Goal: Task Accomplishment & Management: Use online tool/utility

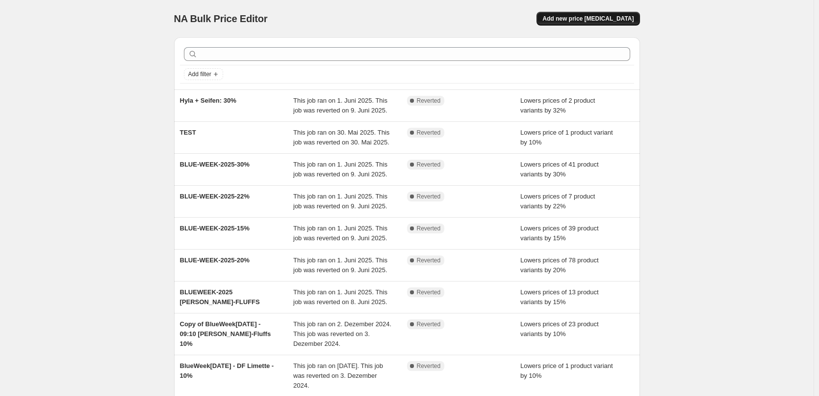
click at [610, 16] on span "Add new price [MEDICAL_DATA]" at bounding box center [588, 19] width 91 height 8
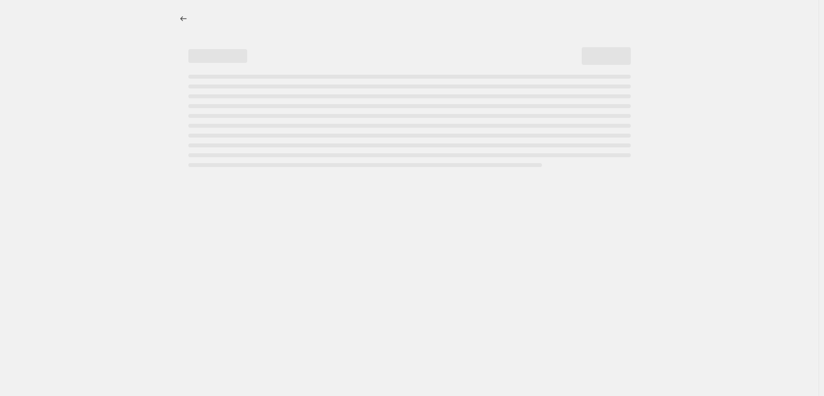
select select "percentage"
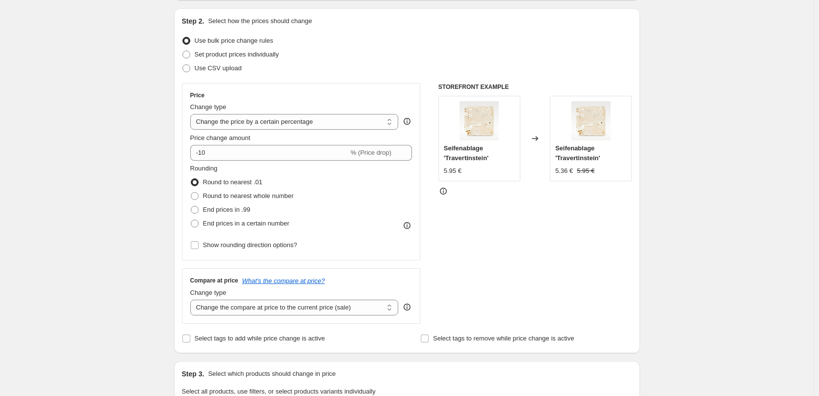
scroll to position [98, 0]
click at [396, 307] on select "Change the compare at price to the current price (sale) Change the compare at p…" at bounding box center [294, 307] width 209 height 16
click at [163, 262] on div "Create new price [MEDICAL_DATA]. This page is ready Create new price [MEDICAL_D…" at bounding box center [407, 392] width 814 height 981
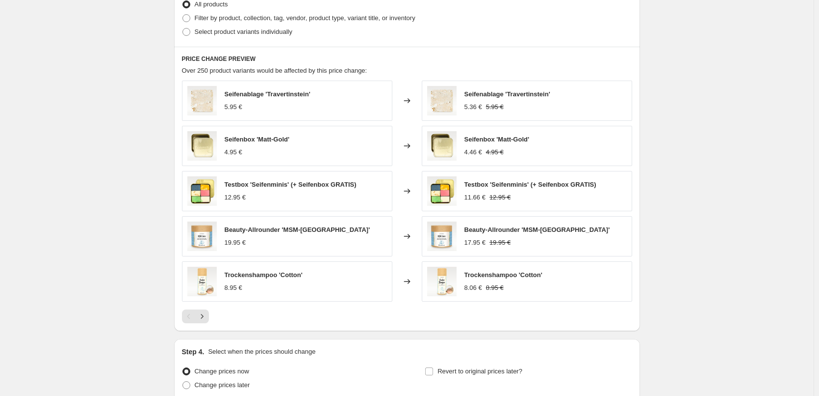
scroll to position [586, 0]
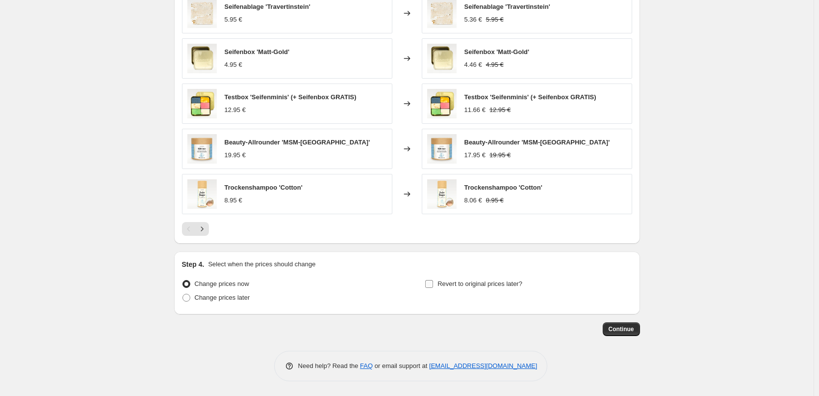
click at [431, 283] on input "Revert to original prices later?" at bounding box center [429, 284] width 8 height 8
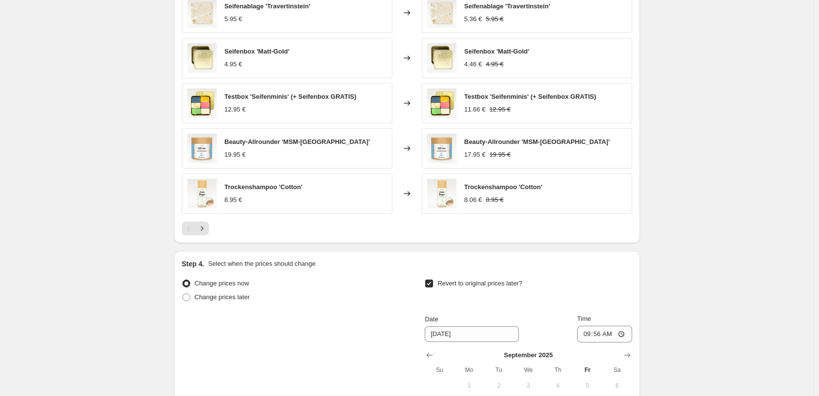
click at [432, 283] on input "Revert to original prices later?" at bounding box center [429, 283] width 8 height 8
checkbox input "false"
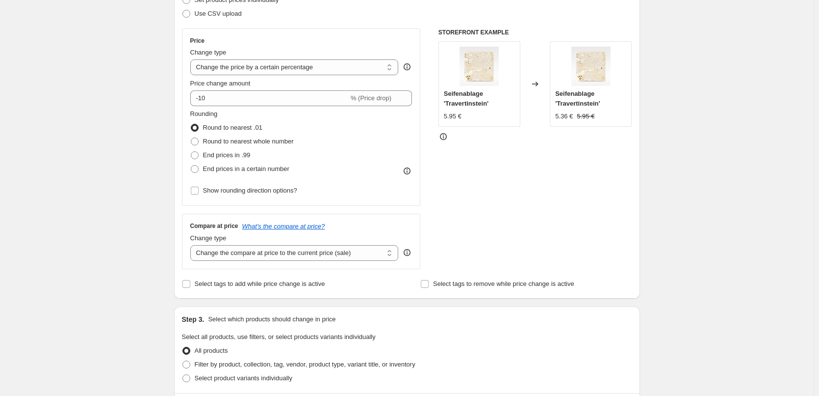
scroll to position [144, 0]
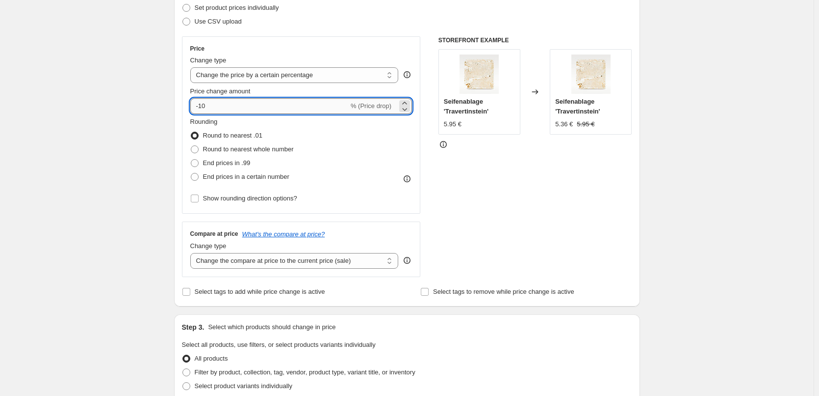
click at [345, 103] on input "-10" at bounding box center [269, 106] width 159 height 16
click at [393, 76] on select "Change the price to a certain amount Change the price by a certain amount Chang…" at bounding box center [294, 75] width 209 height 16
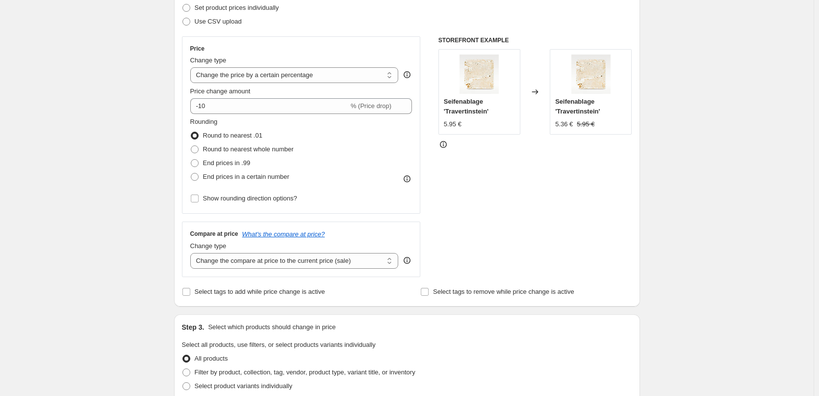
click at [127, 160] on div "Create new price [MEDICAL_DATA]. This page is ready Create new price [MEDICAL_D…" at bounding box center [407, 346] width 814 height 981
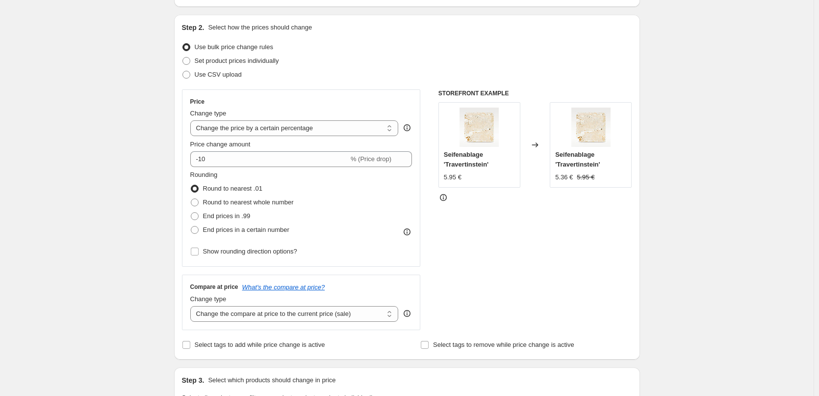
scroll to position [0, 0]
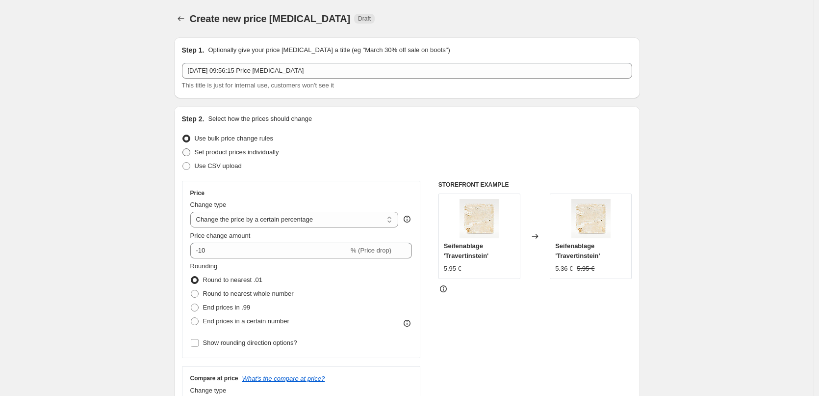
click at [190, 152] on span at bounding box center [187, 152] width 8 height 8
click at [183, 149] on input "Set product prices individually" at bounding box center [183, 148] width 0 height 0
radio input "true"
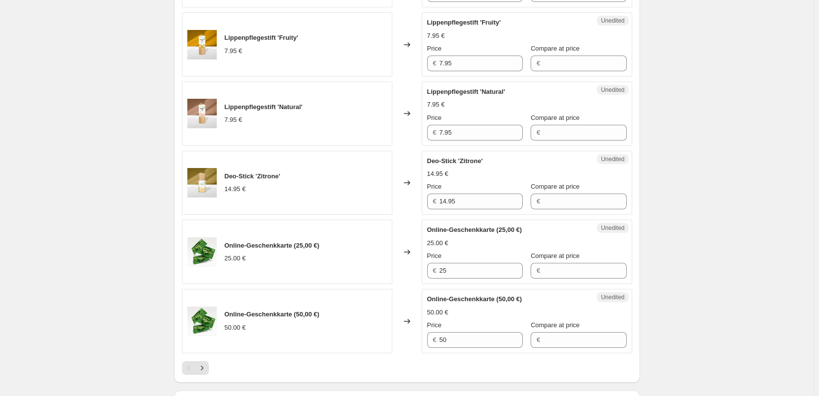
scroll to position [1493, 0]
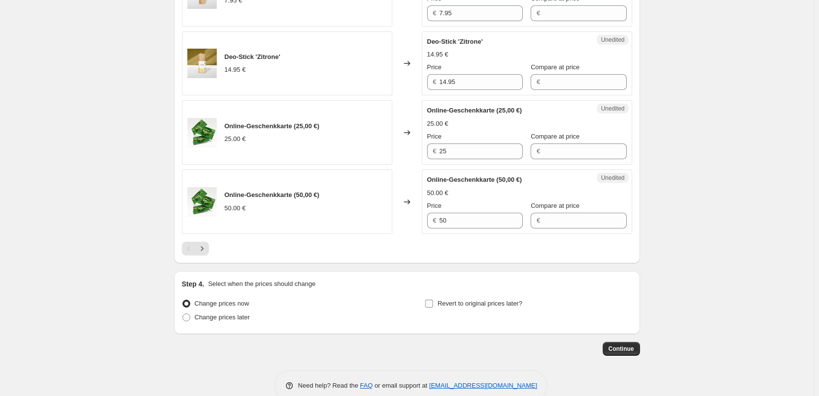
click at [433, 299] on input "Revert to original prices later?" at bounding box center [429, 303] width 8 height 8
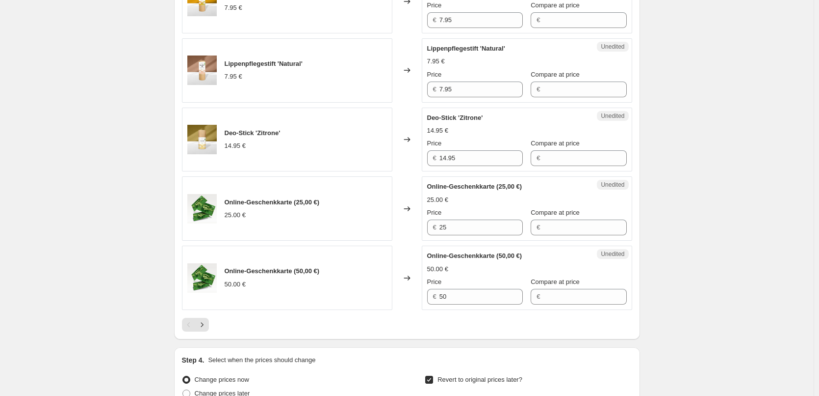
scroll to position [1661, 0]
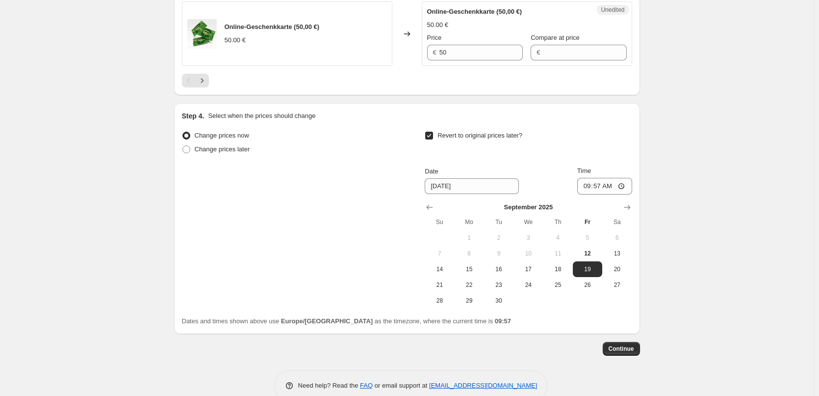
click at [433, 132] on input "Revert to original prices later?" at bounding box center [429, 136] width 8 height 8
checkbox input "false"
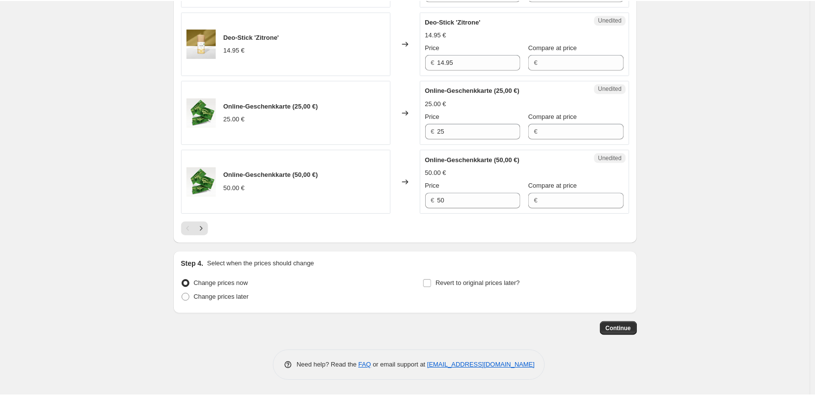
scroll to position [1493, 0]
